Goal: Navigation & Orientation: Find specific page/section

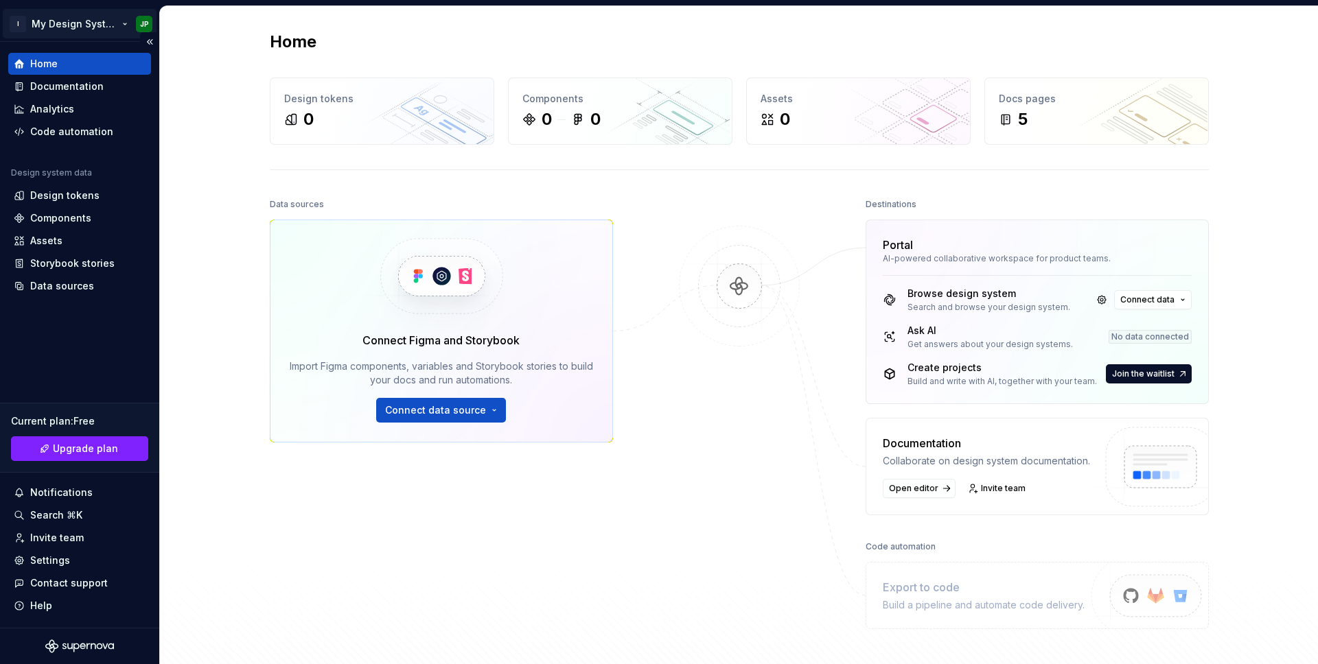
click at [140, 22] on html "I My Design System JP Home Documentation Analytics Code automation Design syste…" at bounding box center [659, 332] width 1318 height 664
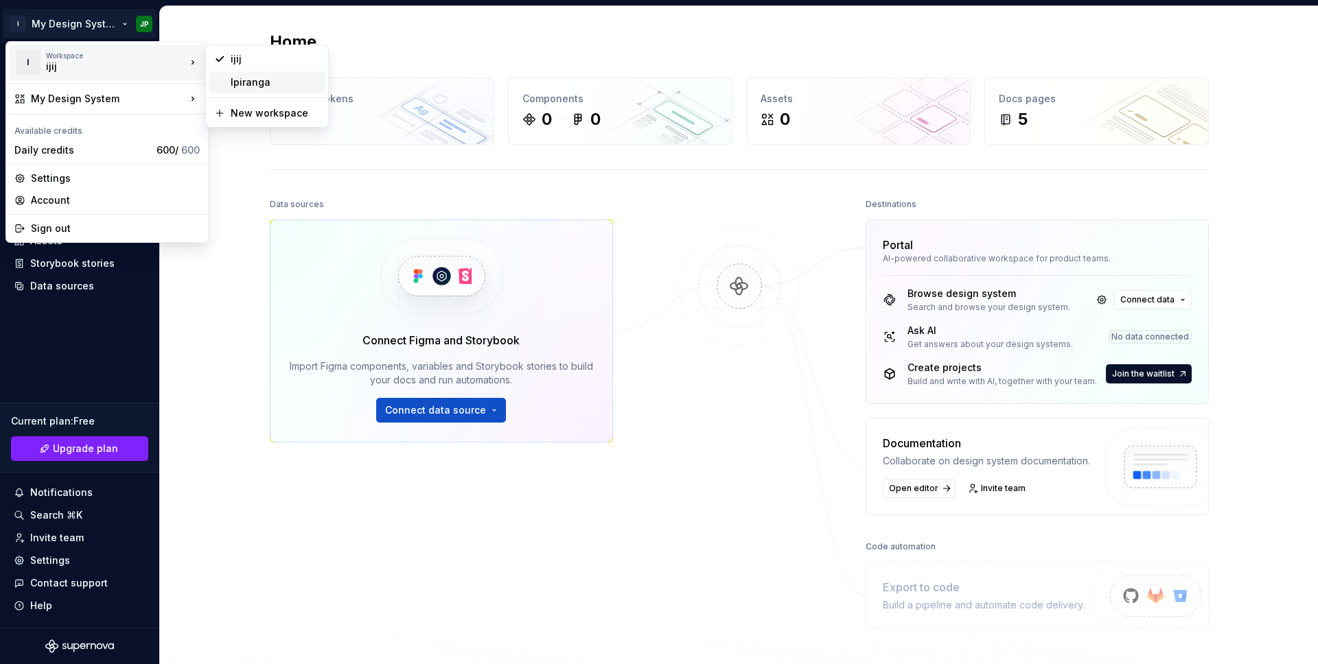
click at [231, 84] on div "Ipiranga" at bounding box center [275, 82] width 89 height 14
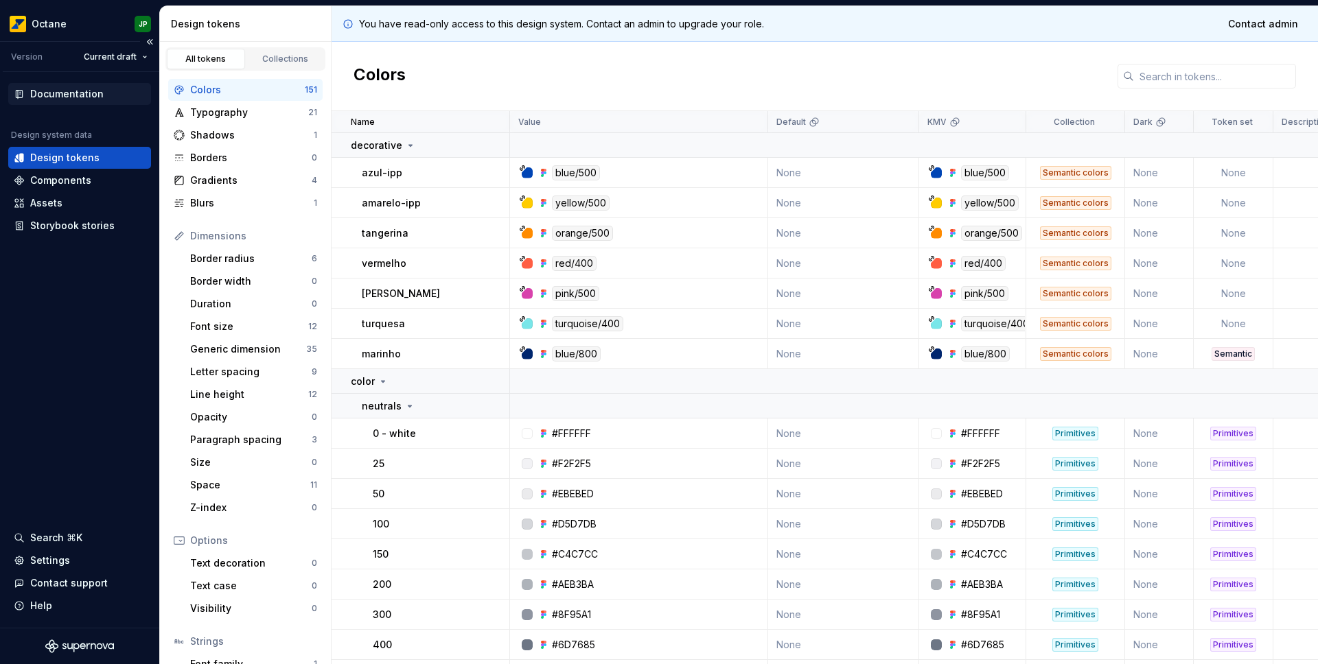
click at [95, 85] on div "Documentation" at bounding box center [79, 94] width 143 height 22
